Goal: Transaction & Acquisition: Purchase product/service

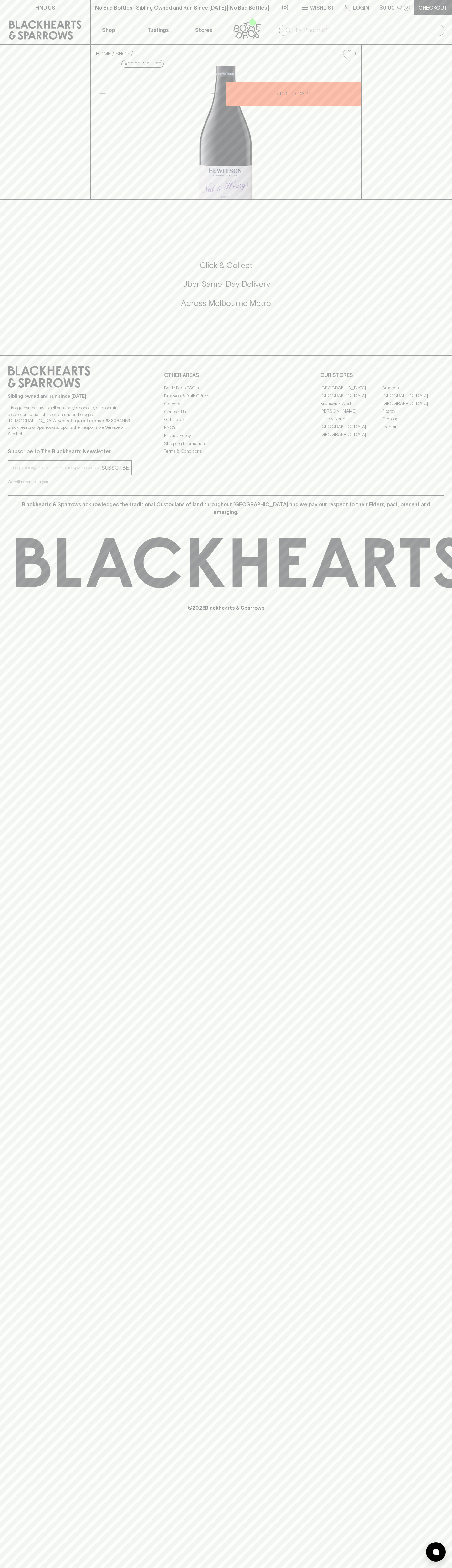
click at [439, 26] on div "​" at bounding box center [361, 30] width 165 height 12
click at [422, 200] on div "HOME SHOP Hewitson Ned & Henry's Shiraz 2022 $34.00 Add to wishlist 10% discoun…" at bounding box center [226, 122] width 452 height 155
click at [142, 1567] on html "FIND US | No Bad Bottles | Sibling Owned and Run Since 2006 | No Bad Bottles | …" at bounding box center [226, 784] width 452 height 1568
click at [1, 196] on div "HOME SHOP Hewitson Ned & Henry's Shiraz 2022 $34.00 Add to wishlist 10% discoun…" at bounding box center [226, 122] width 452 height 155
